Goal: Task Accomplishment & Management: Use online tool/utility

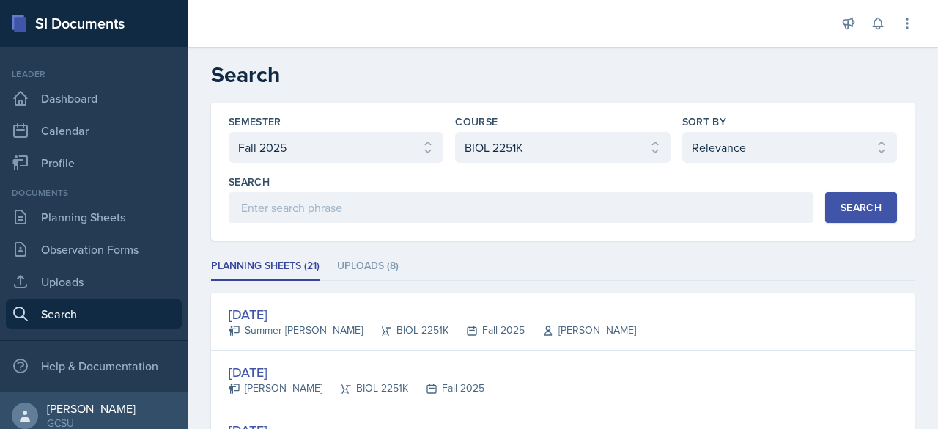
select select "986fdc3e-2246-4ffd-9cb8-78666de4ebed"
select select "0962fe08-ee06-47f9-81f7-2fff629c3db1"
select select "1"
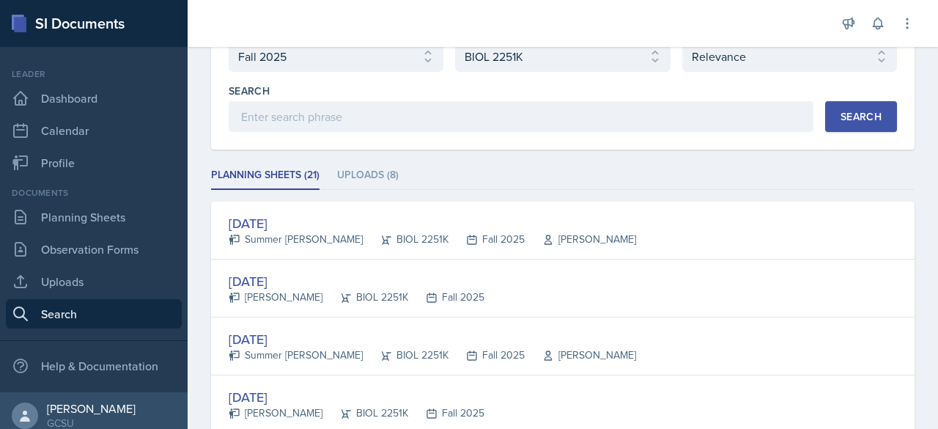
scroll to position [71, 0]
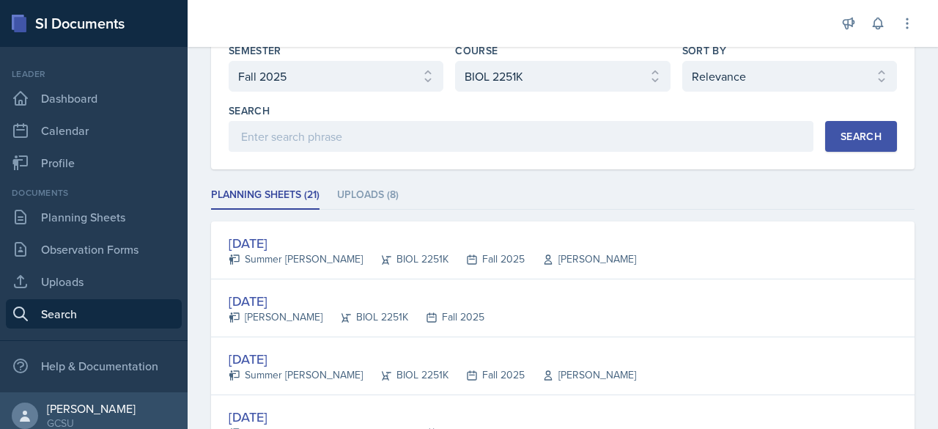
click at [851, 140] on div "Search" at bounding box center [860, 136] width 41 height 12
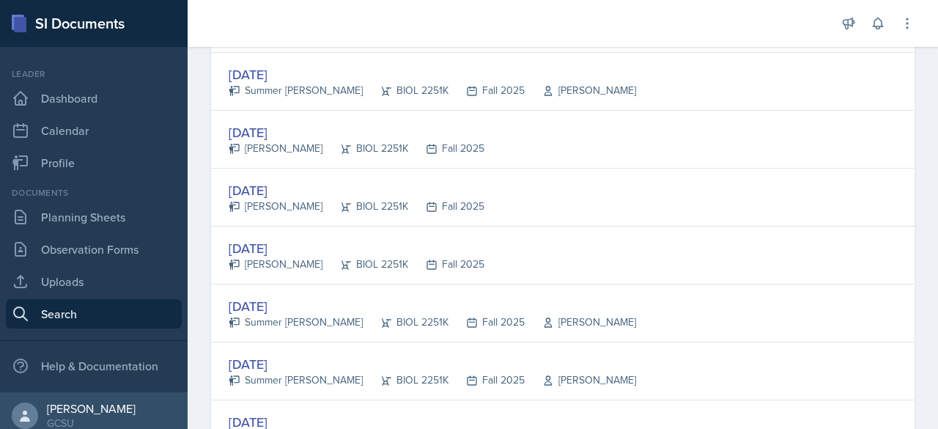
scroll to position [340, 0]
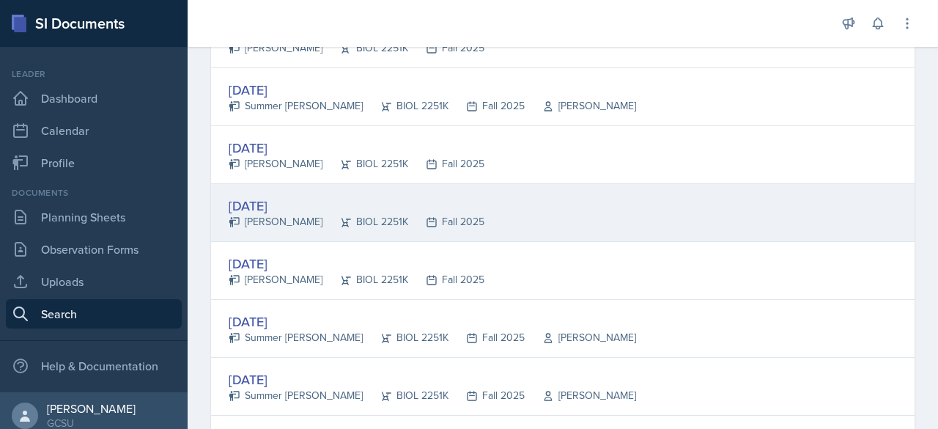
click at [272, 208] on div "[DATE]" at bounding box center [357, 206] width 256 height 20
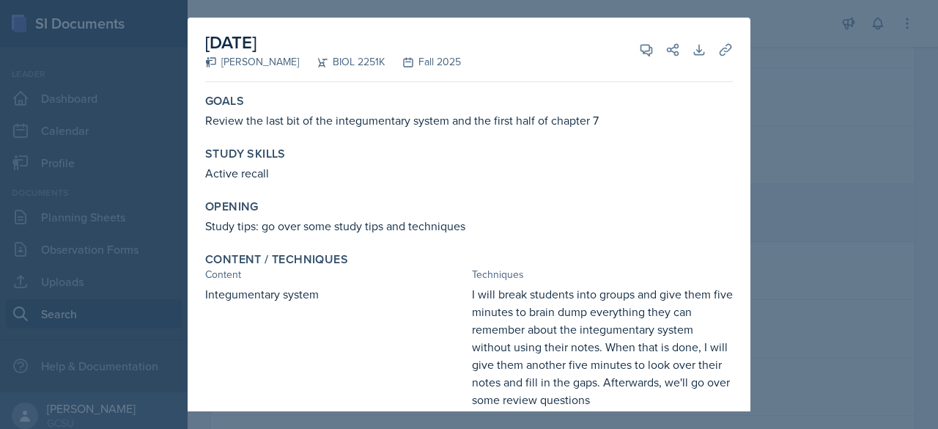
scroll to position [193, 0]
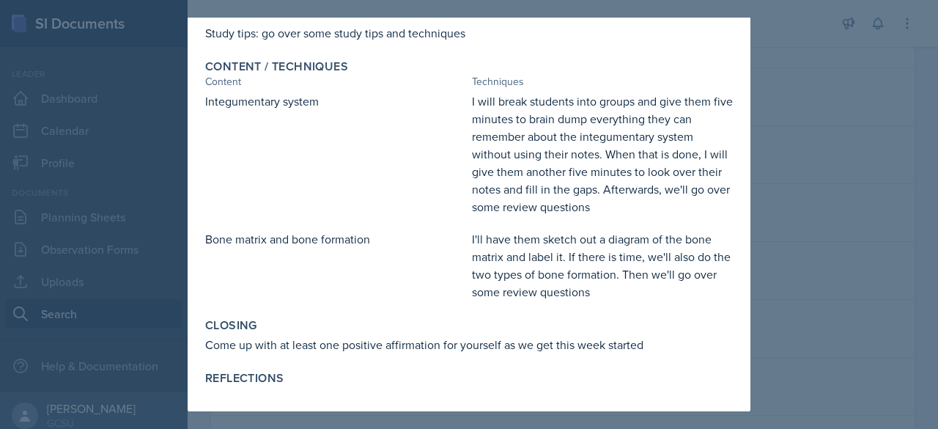
click at [804, 169] on div at bounding box center [469, 214] width 938 height 429
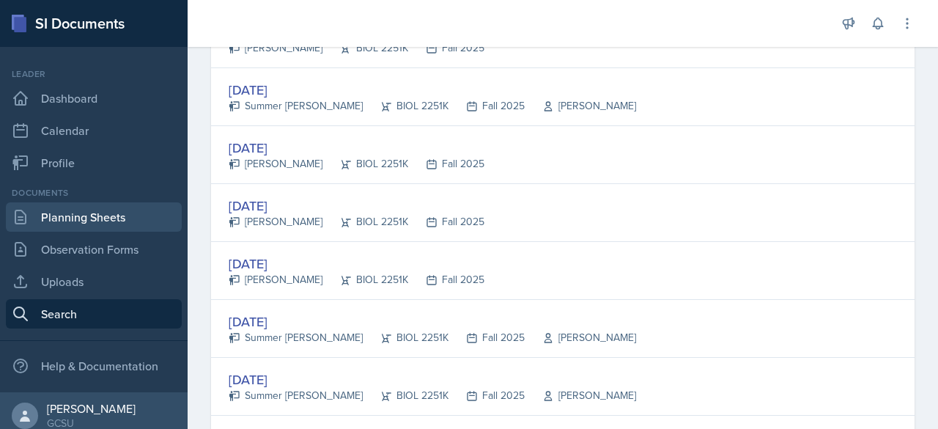
click at [129, 223] on link "Planning Sheets" at bounding box center [94, 216] width 176 height 29
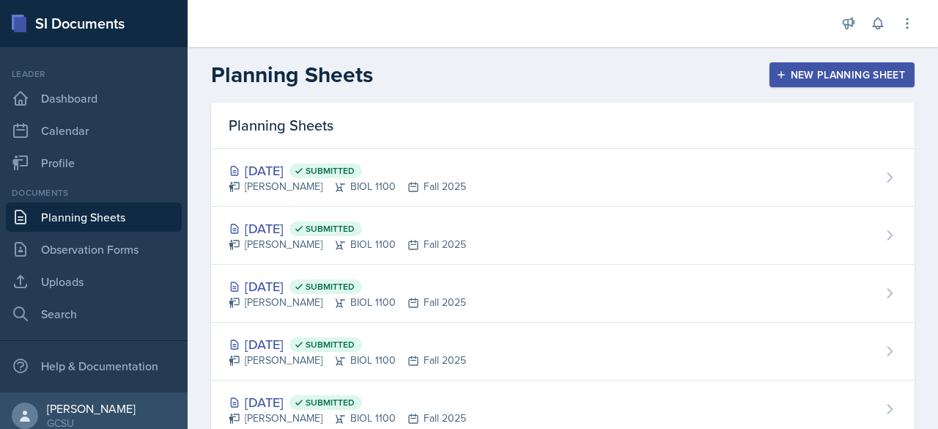
click at [310, 171] on div "[DATE] Submitted" at bounding box center [347, 170] width 237 height 20
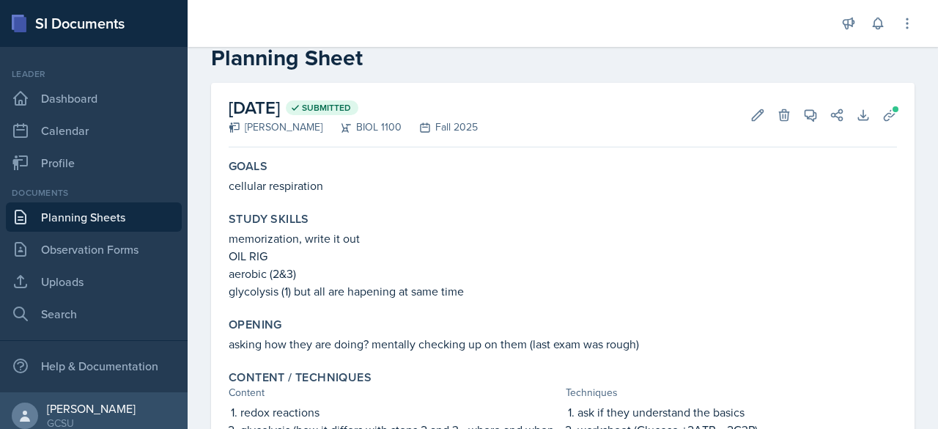
scroll to position [19, 0]
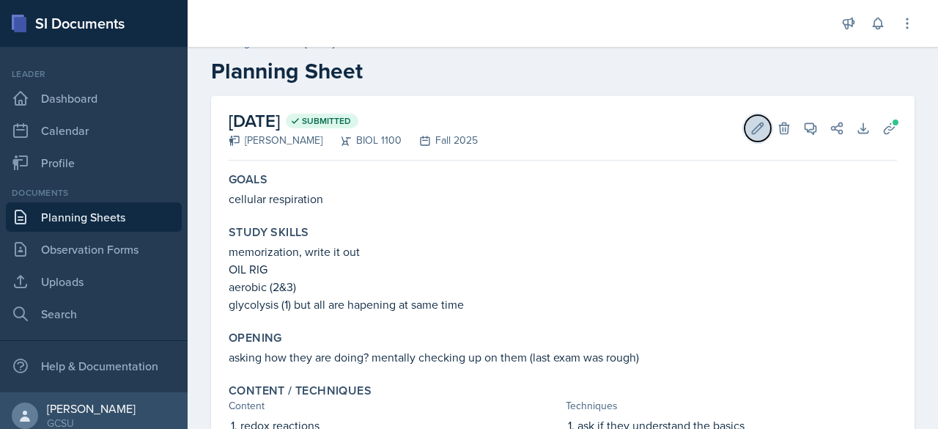
click at [750, 133] on icon at bounding box center [757, 128] width 15 height 15
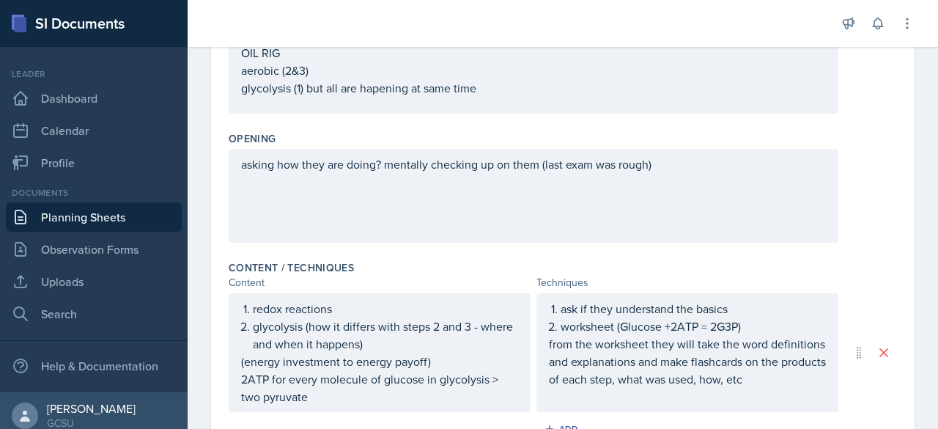
scroll to position [588, 0]
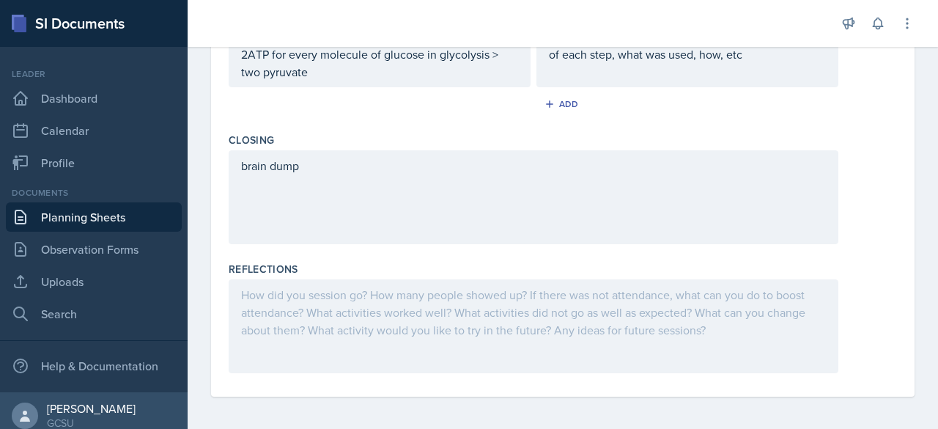
click at [709, 298] on div at bounding box center [534, 326] width 610 height 94
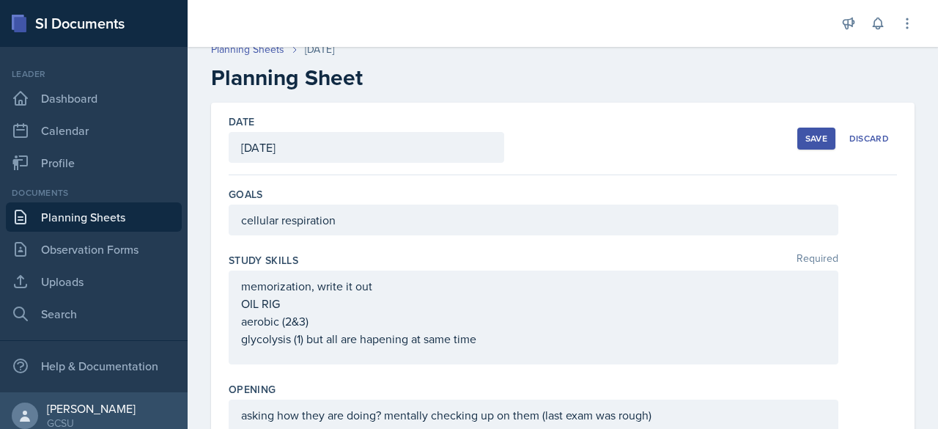
scroll to position [0, 0]
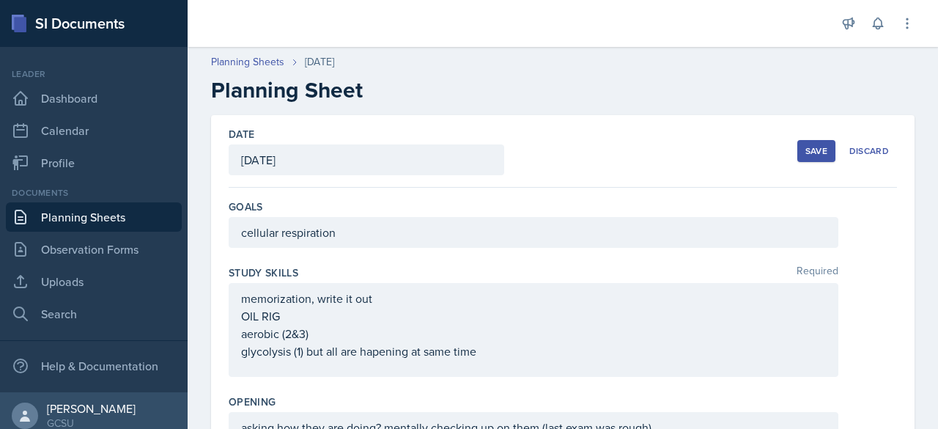
click at [807, 152] on div "Save" at bounding box center [816, 151] width 22 height 12
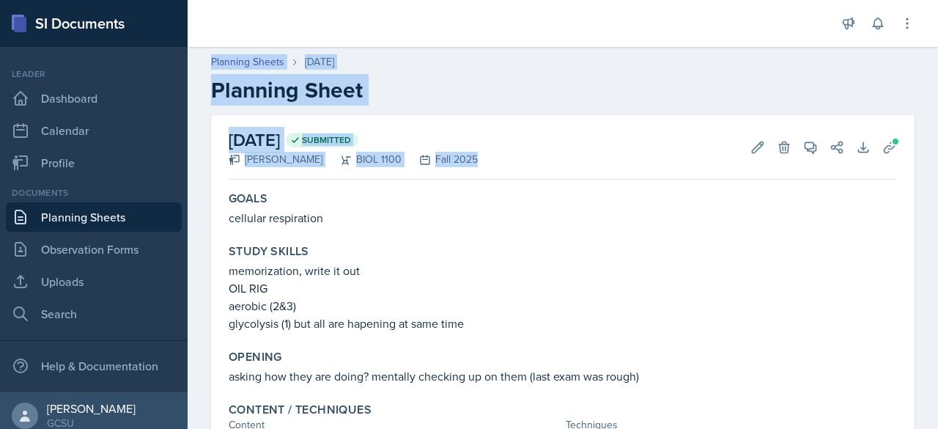
drag, startPoint x: 845, startPoint y: 129, endPoint x: 730, endPoint y: 37, distance: 147.0
click at [730, 37] on div "Announcements SI Leader Training! [DATE] 4:11 PM We are so excited to kick off …" at bounding box center [563, 214] width 750 height 429
click at [545, 97] on h2 "Planning Sheet" at bounding box center [562, 90] width 703 height 26
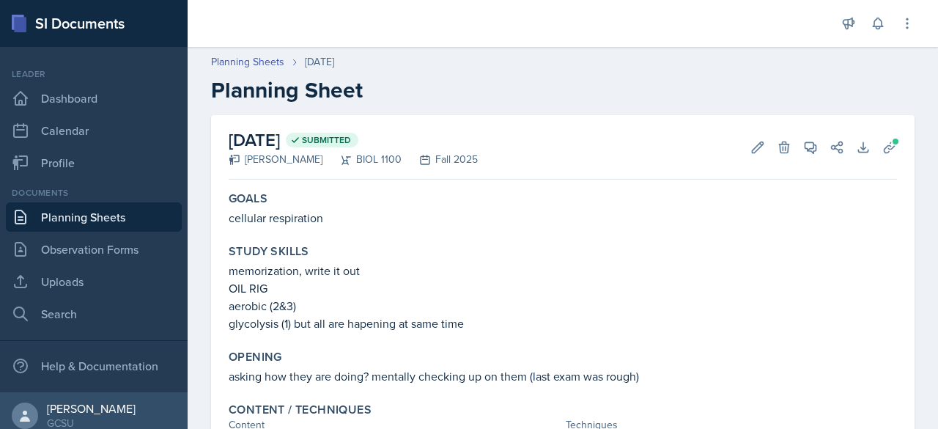
click at [114, 216] on link "Planning Sheets" at bounding box center [94, 216] width 176 height 29
